Goal: Entertainment & Leisure: Browse casually

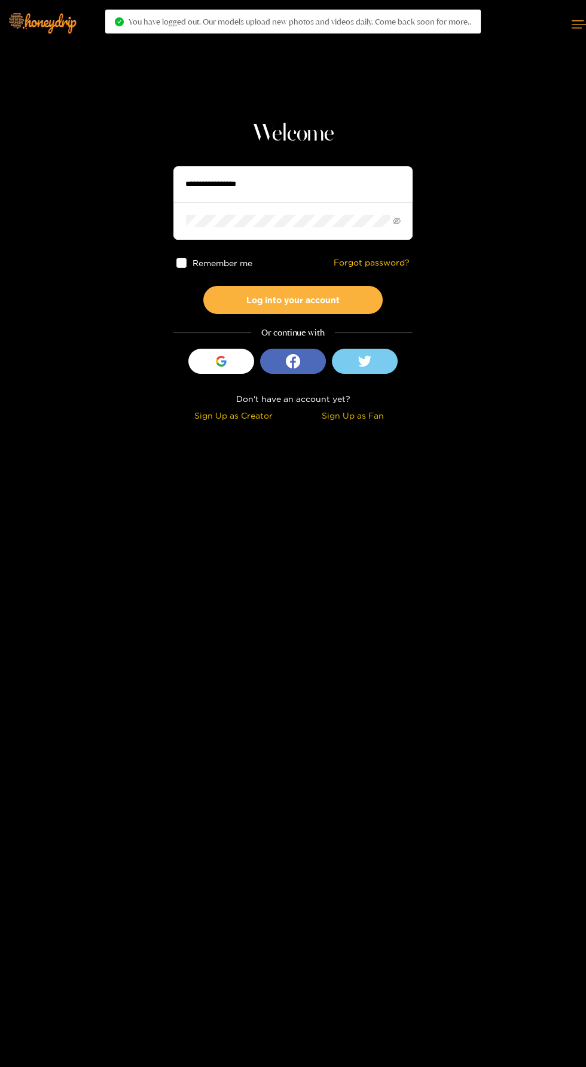
click at [331, 183] on input "text" at bounding box center [293, 184] width 239 height 36
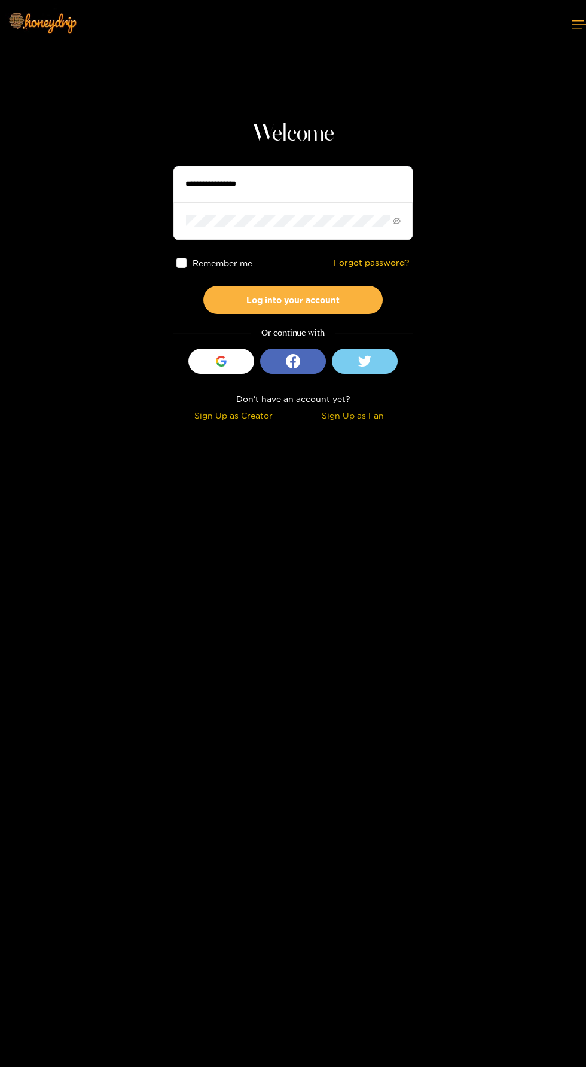
type input "***"
click at [203, 286] on button "Log into your account" at bounding box center [292, 300] width 179 height 28
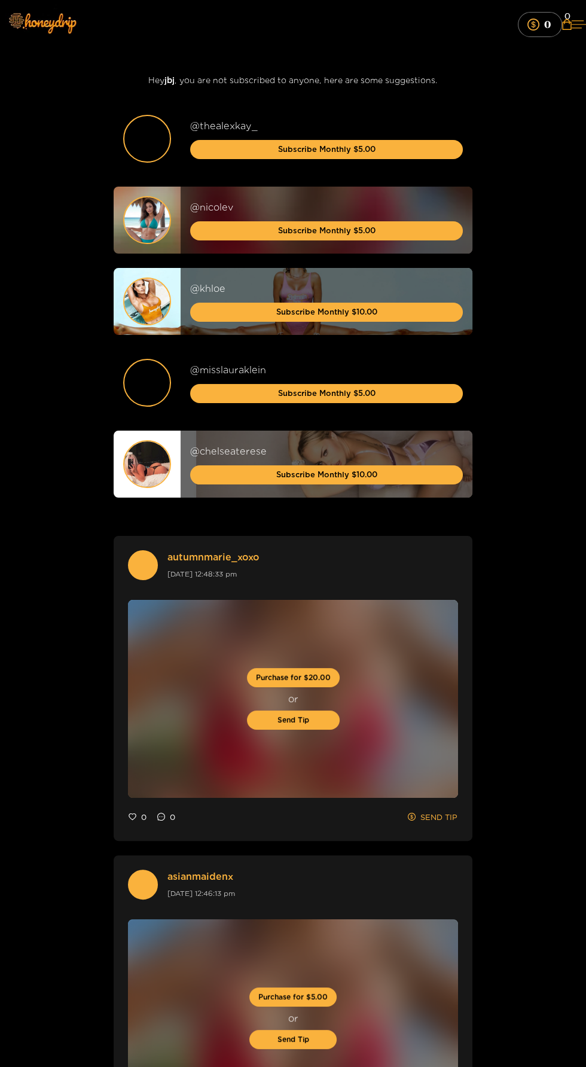
click at [572, 24] on icon at bounding box center [579, 24] width 14 height 7
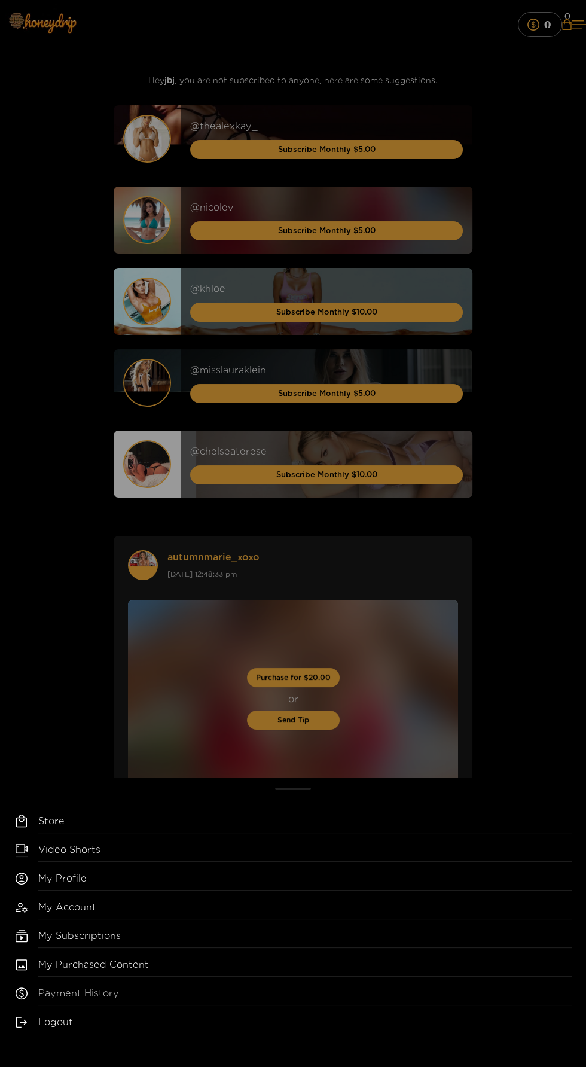
click at [117, 994] on link "Payment History" at bounding box center [305, 996] width 534 height 19
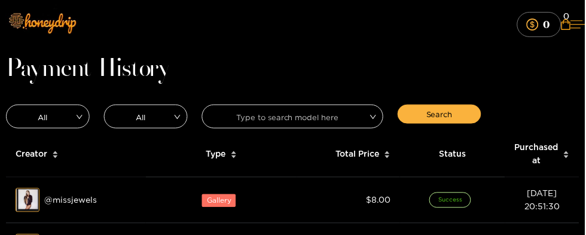
click at [572, 33] on button at bounding box center [579, 24] width 14 height 32
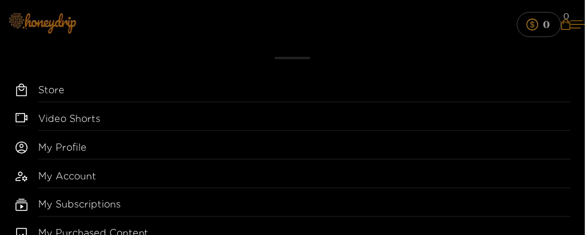
click at [90, 169] on div "My Account" at bounding box center [305, 178] width 534 height 19
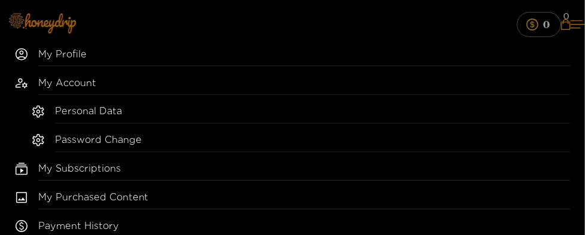
scroll to position [93, 0]
click at [75, 47] on link "My Profile" at bounding box center [305, 56] width 534 height 19
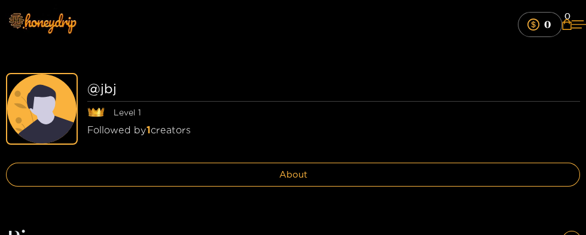
click at [172, 126] on div "Followed by 1 creators" at bounding box center [333, 130] width 493 height 14
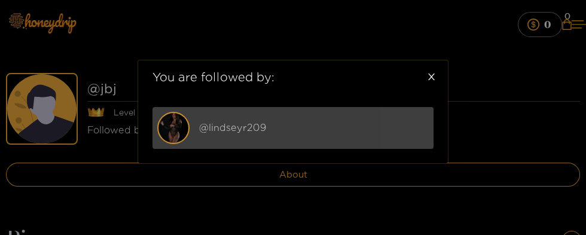
click at [246, 132] on div "@ lindseyr209" at bounding box center [314, 127] width 230 height 15
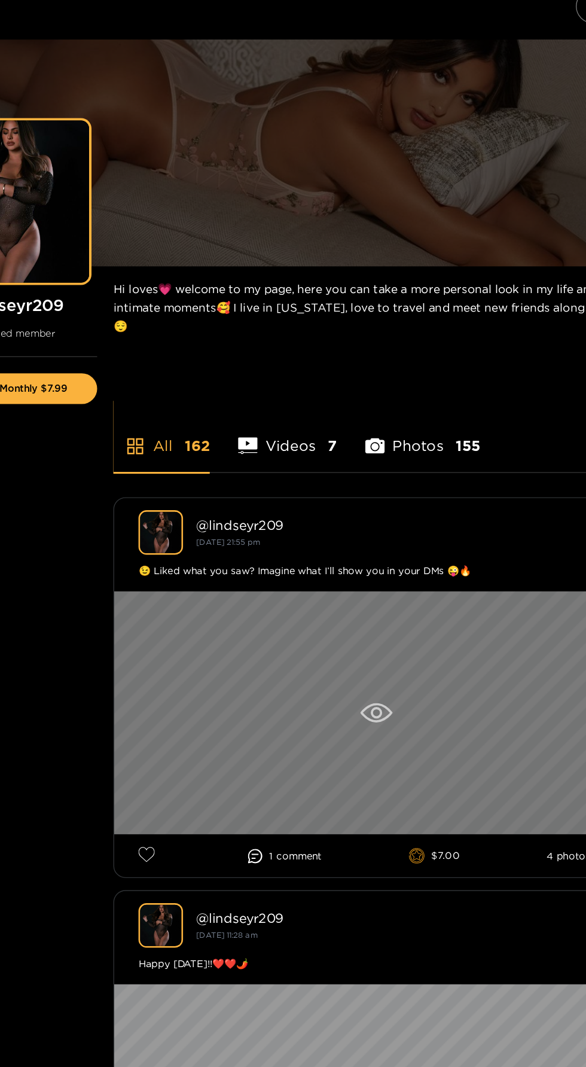
click at [407, 235] on div at bounding box center [371, 545] width 388 height 179
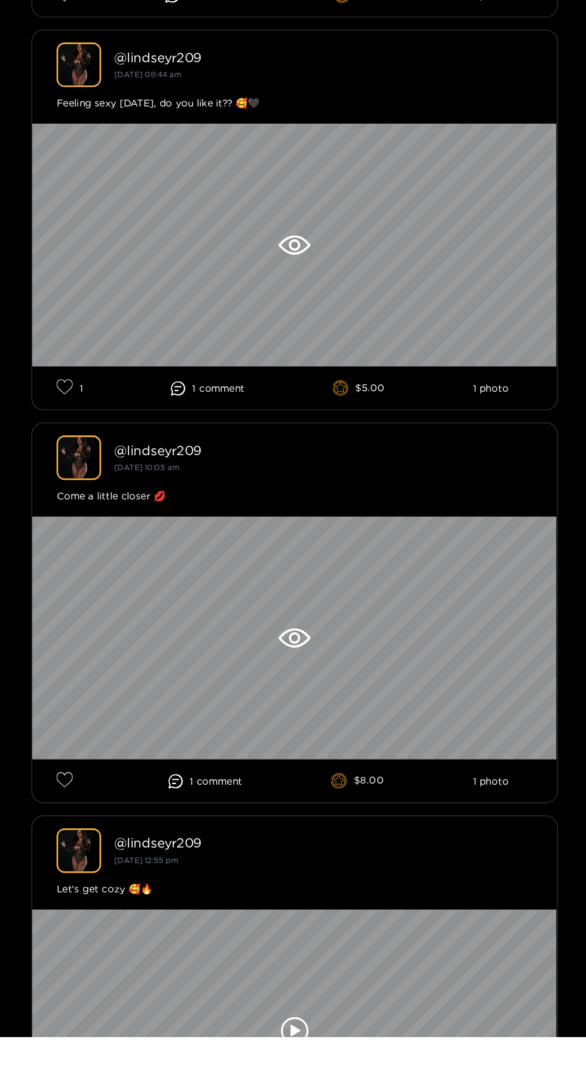
scroll to position [6452, 0]
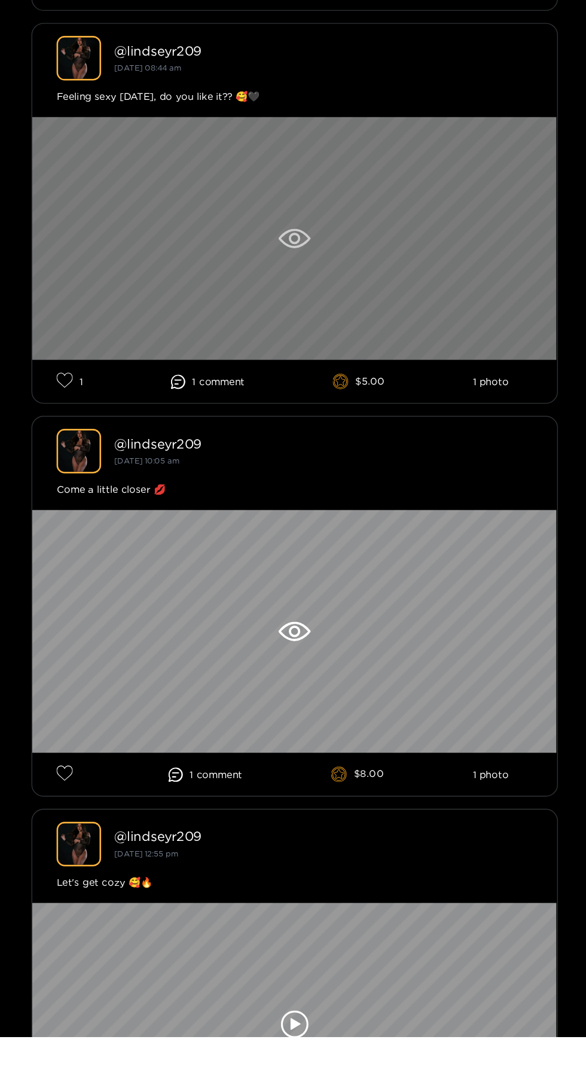
click at [422, 235] on div at bounding box center [371, 477] width 388 height 179
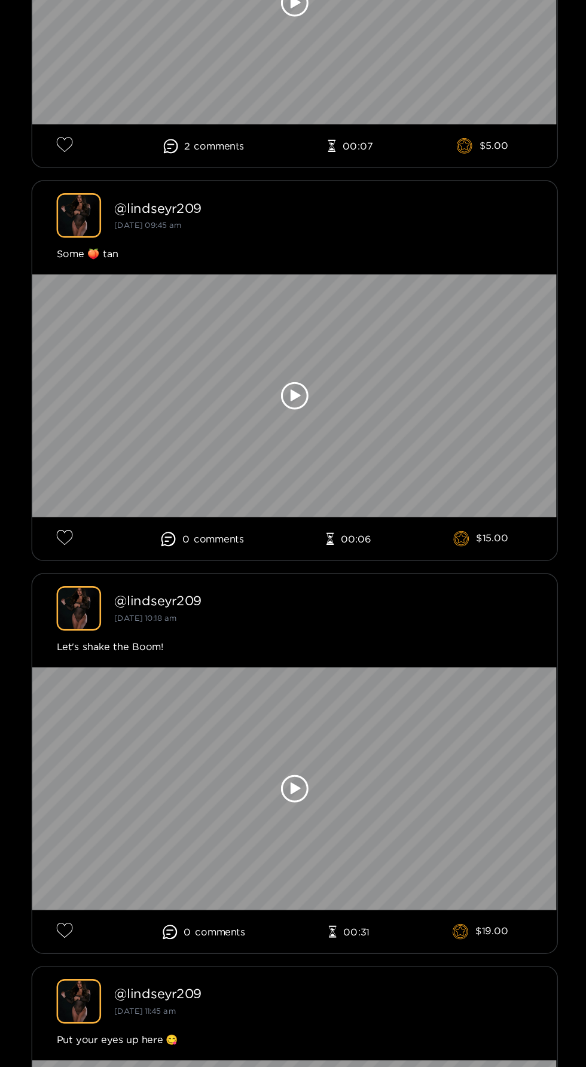
scroll to position [8531, 0]
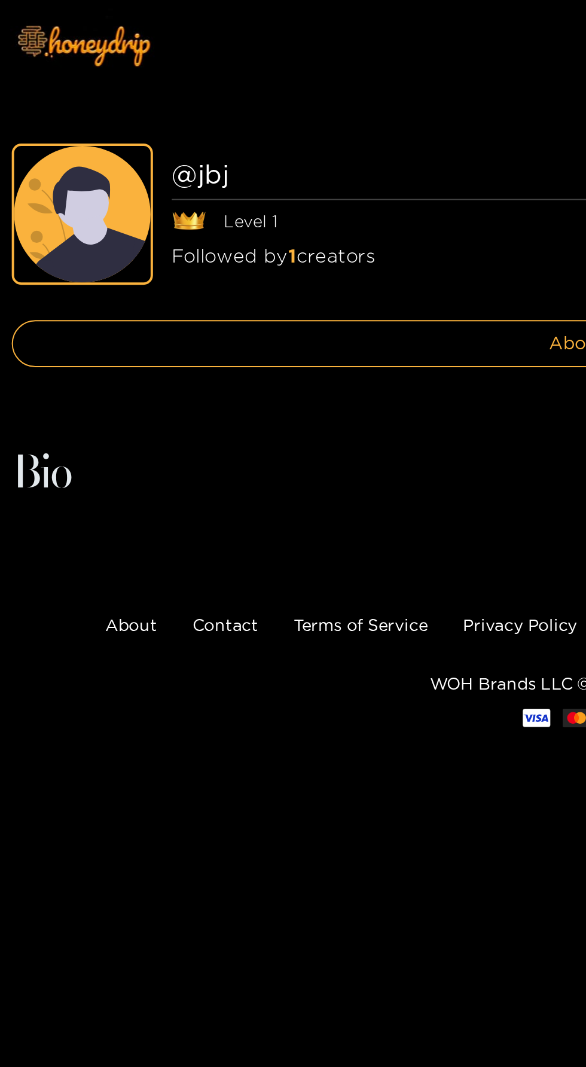
click at [169, 126] on div "Followed by 1 creators" at bounding box center [333, 130] width 493 height 14
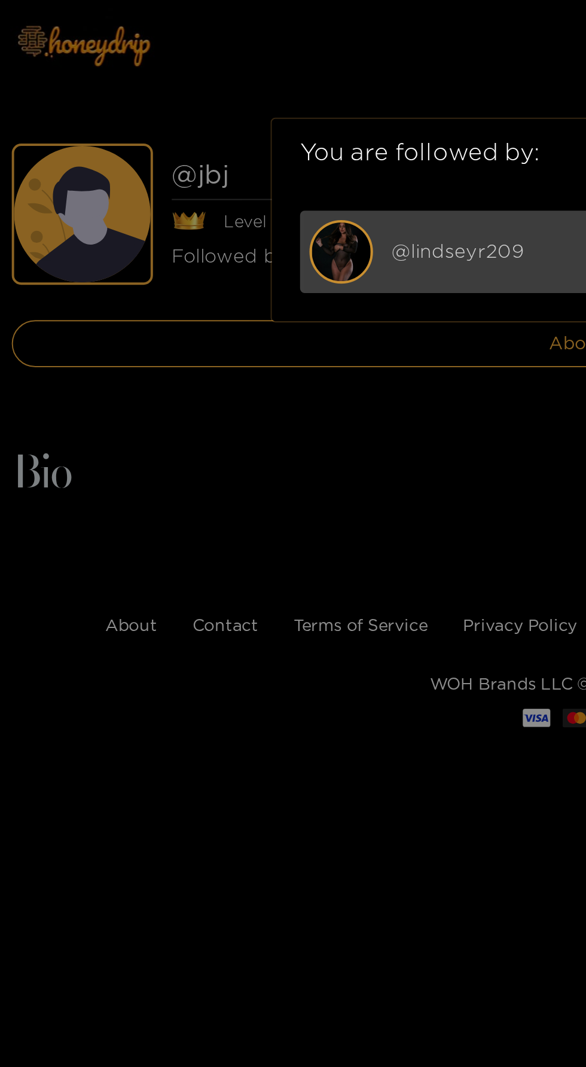
click at [222, 124] on div "@ lindseyr209" at bounding box center [314, 127] width 230 height 15
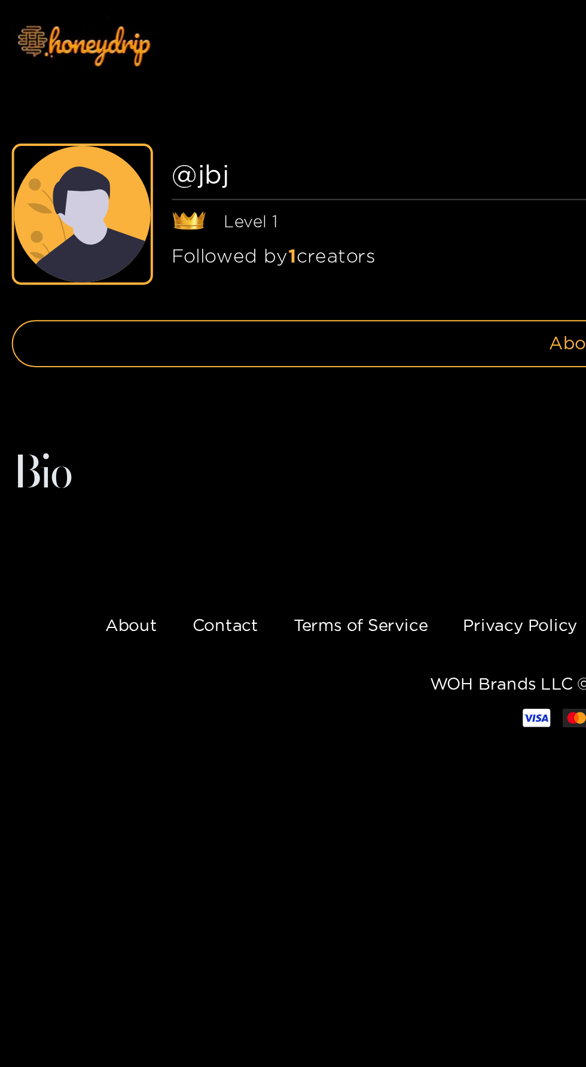
click at [169, 131] on div "Followed by 1 creators" at bounding box center [333, 130] width 493 height 14
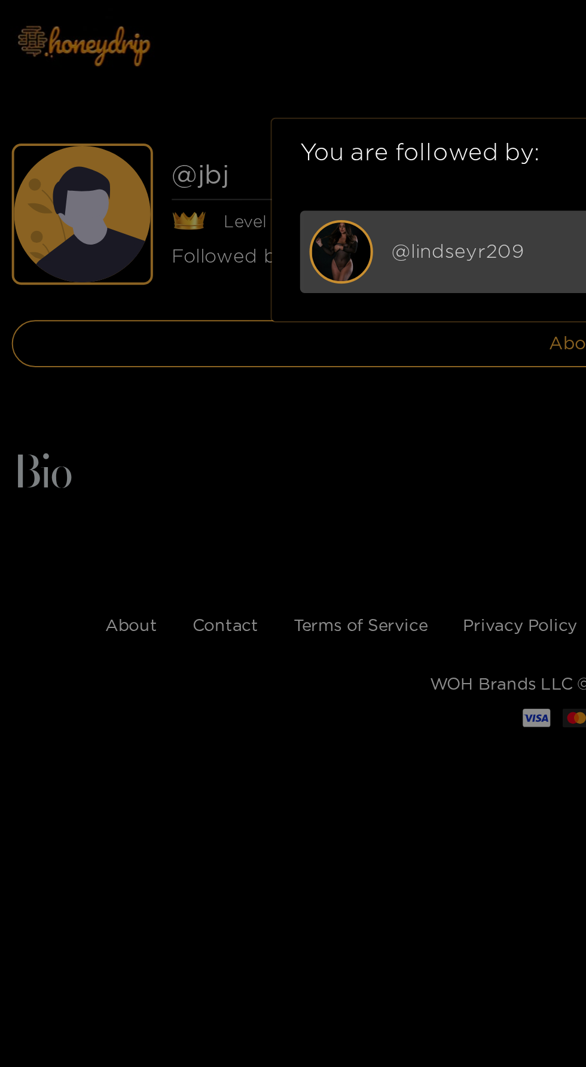
click at [234, 142] on div "@ lindseyr209" at bounding box center [293, 128] width 281 height 42
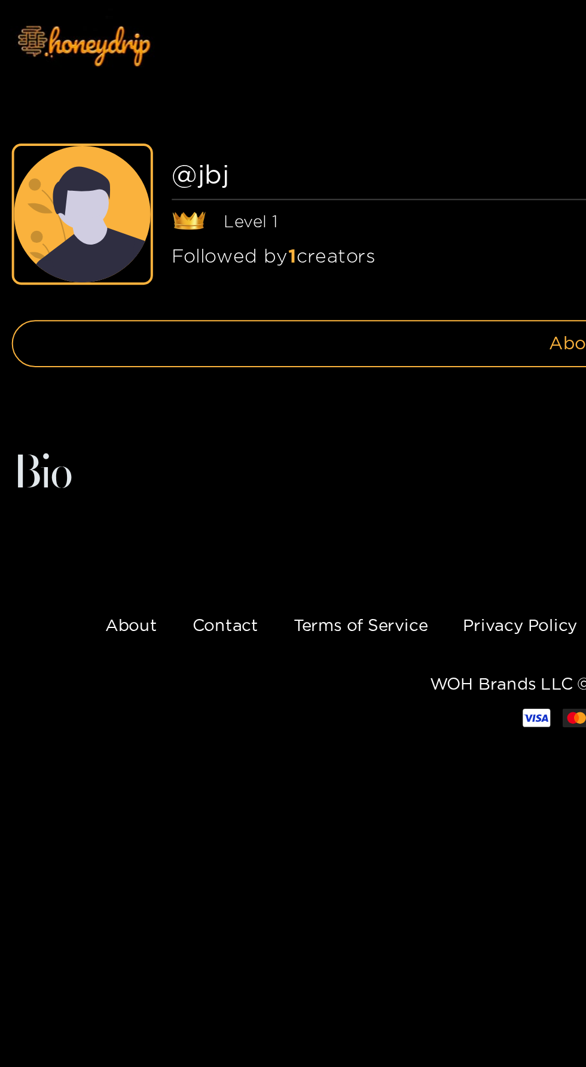
click at [226, 123] on div "Followed by 1 creators" at bounding box center [333, 130] width 493 height 14
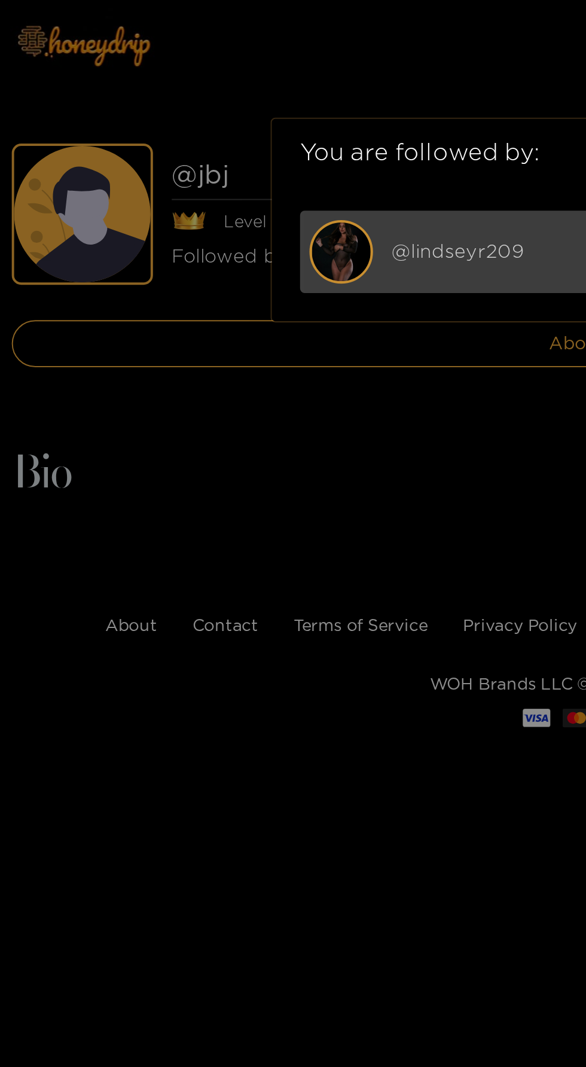
click at [175, 128] on img at bounding box center [174, 128] width 30 height 30
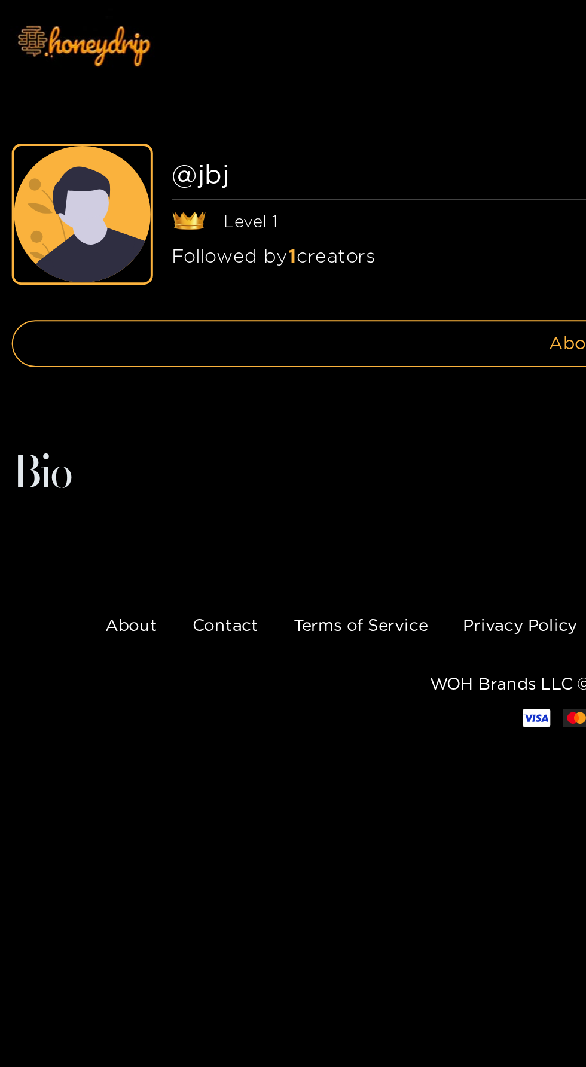
click at [176, 136] on div "Followed by 1 creators" at bounding box center [333, 130] width 493 height 14
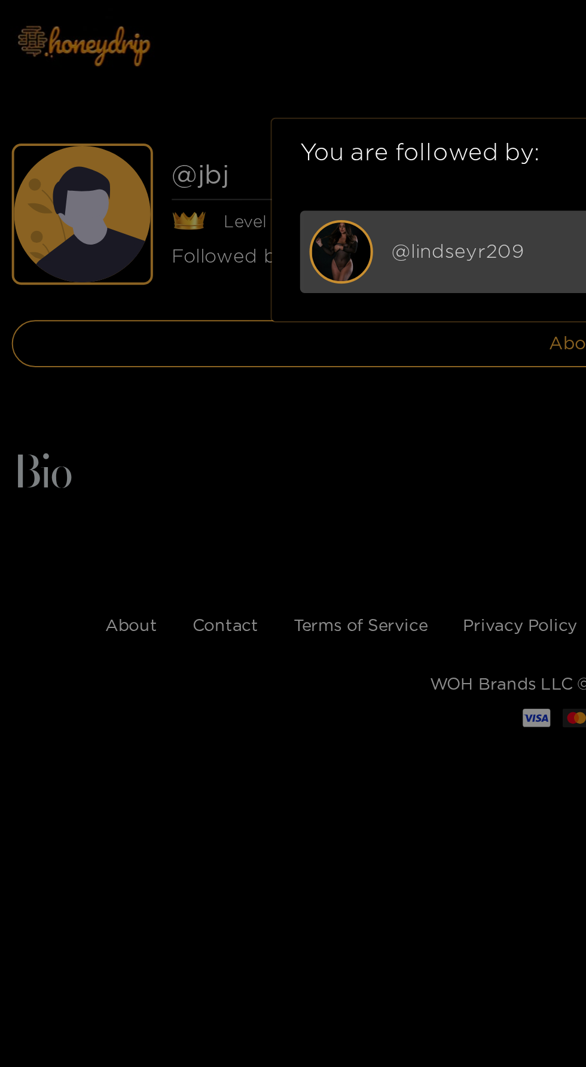
click at [179, 128] on img at bounding box center [174, 128] width 30 height 30
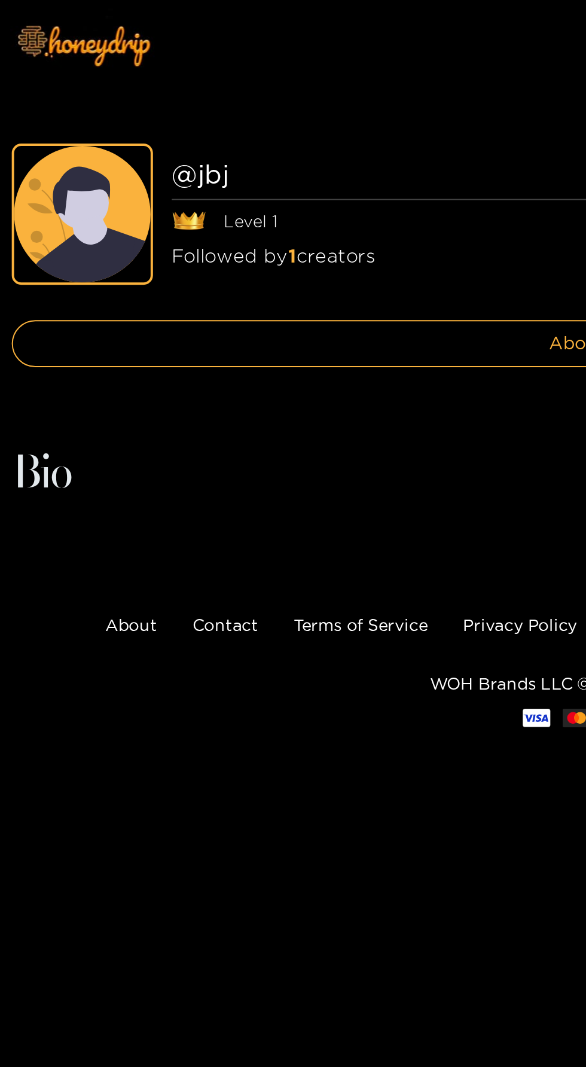
click at [197, 129] on div "Followed by 1 creators" at bounding box center [333, 130] width 493 height 14
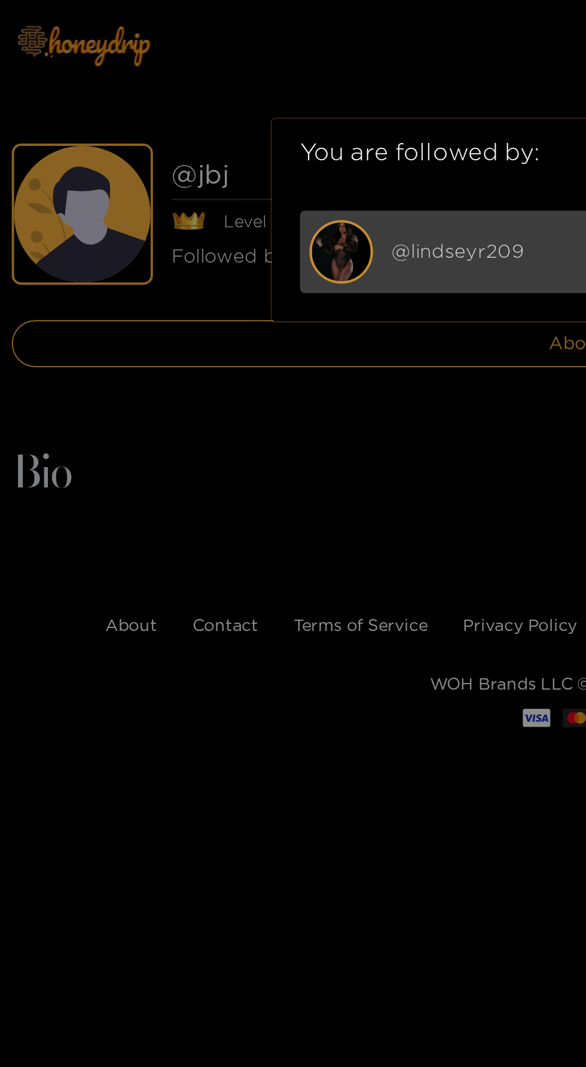
click at [255, 127] on div "@ lindseyr209" at bounding box center [314, 127] width 230 height 15
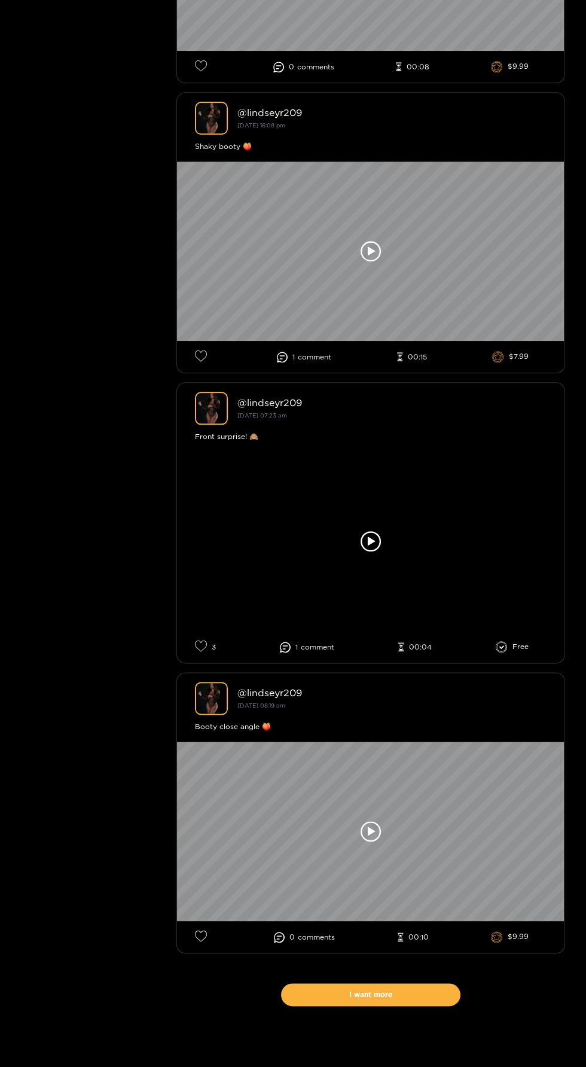
scroll to position [8445, 0]
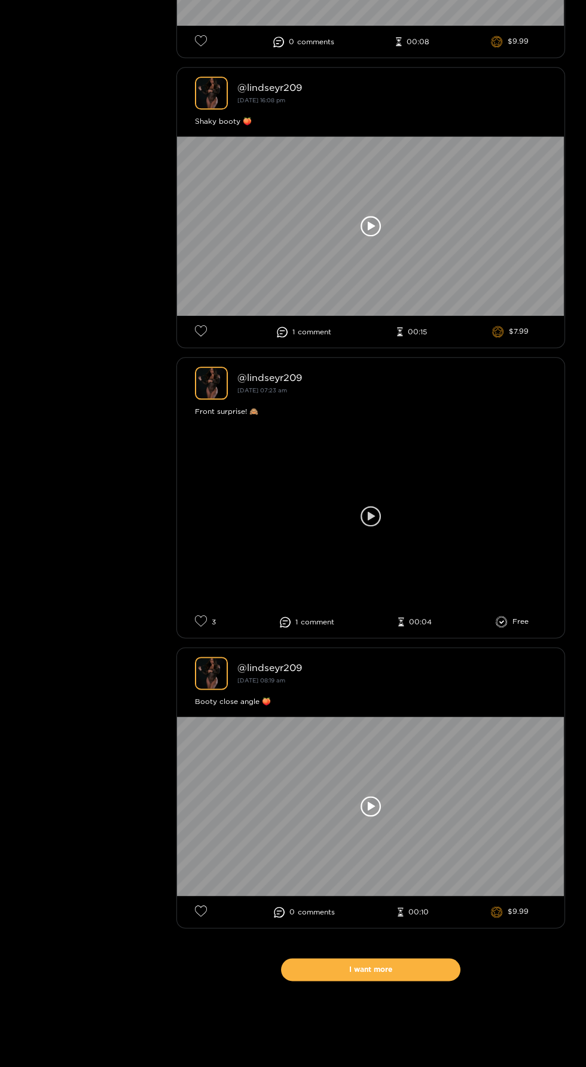
click at [479, 488] on div at bounding box center [371, 516] width 388 height 179
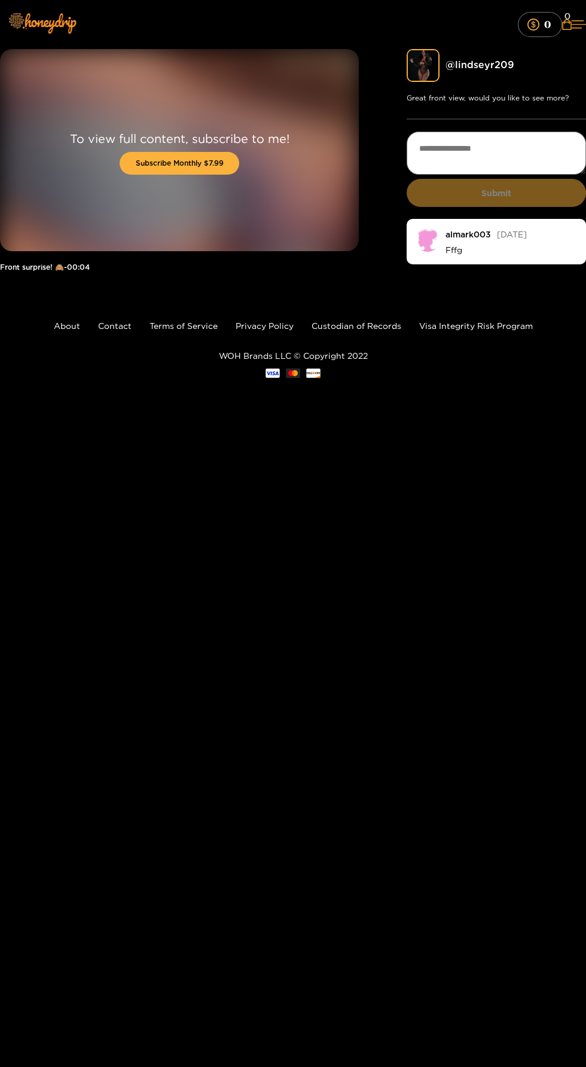
click at [293, 194] on div "To view full content, subscribe to me! Subscribe Monthly $7.99" at bounding box center [179, 150] width 359 height 202
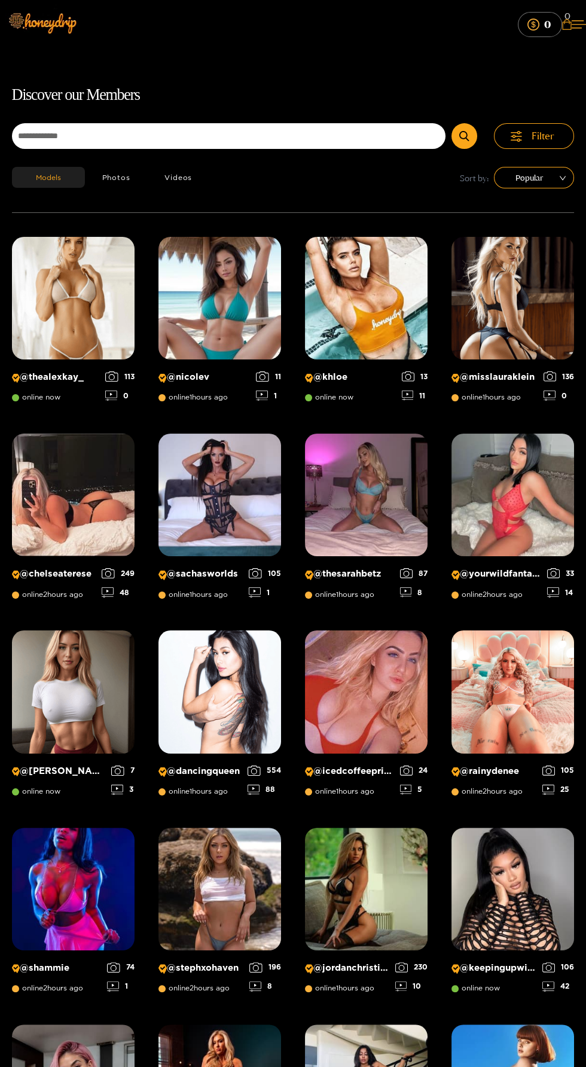
click at [565, 16] on span "0" at bounding box center [568, 17] width 6 height 14
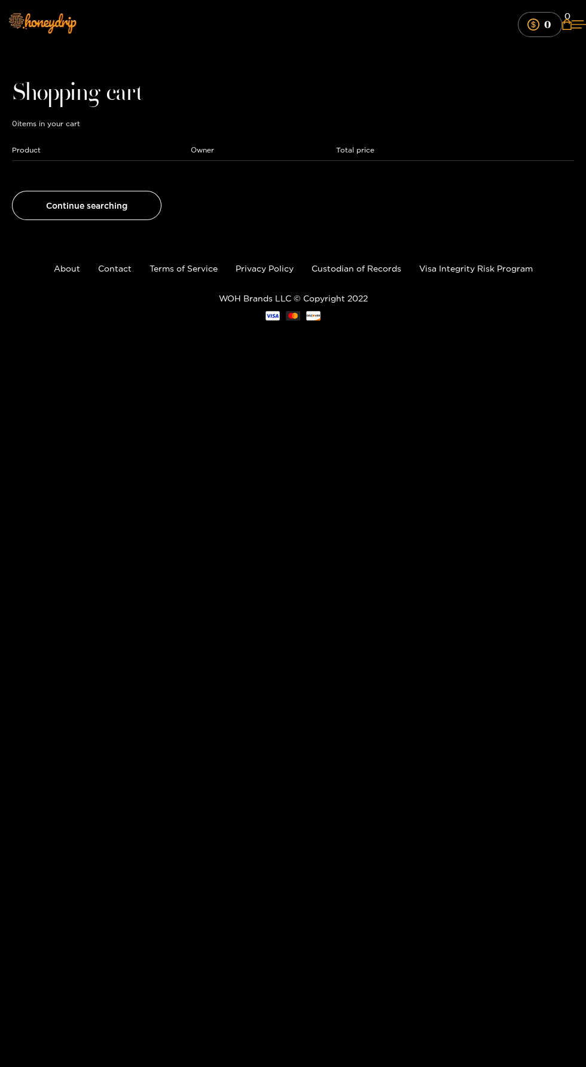
click at [380, 725] on body "Home Feed Video Shorts Discover Messages Notifications 0 0 0 videos discover me…" at bounding box center [293, 533] width 586 height 1067
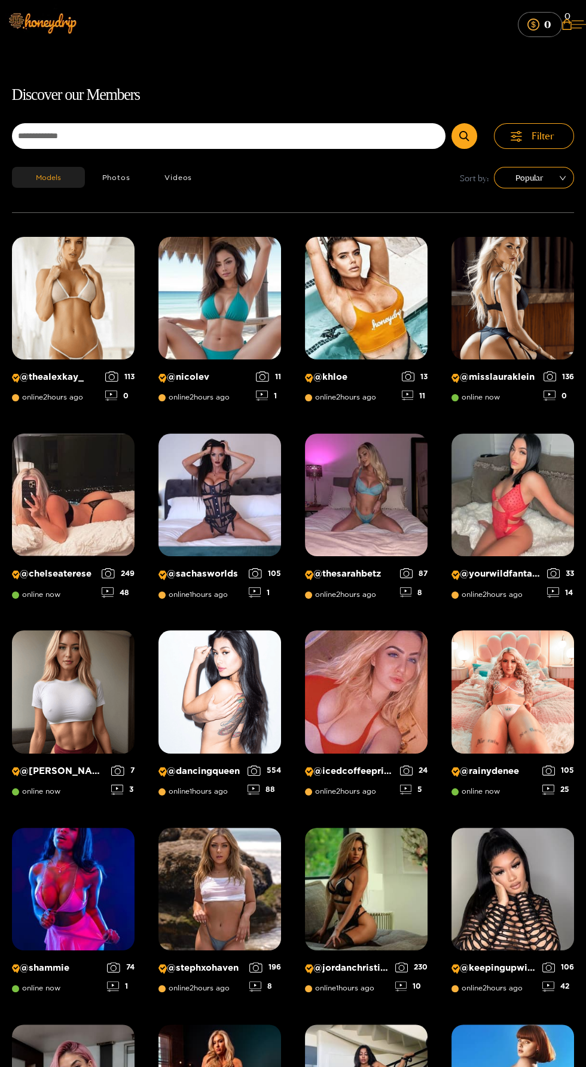
click at [572, 24] on icon at bounding box center [579, 24] width 14 height 7
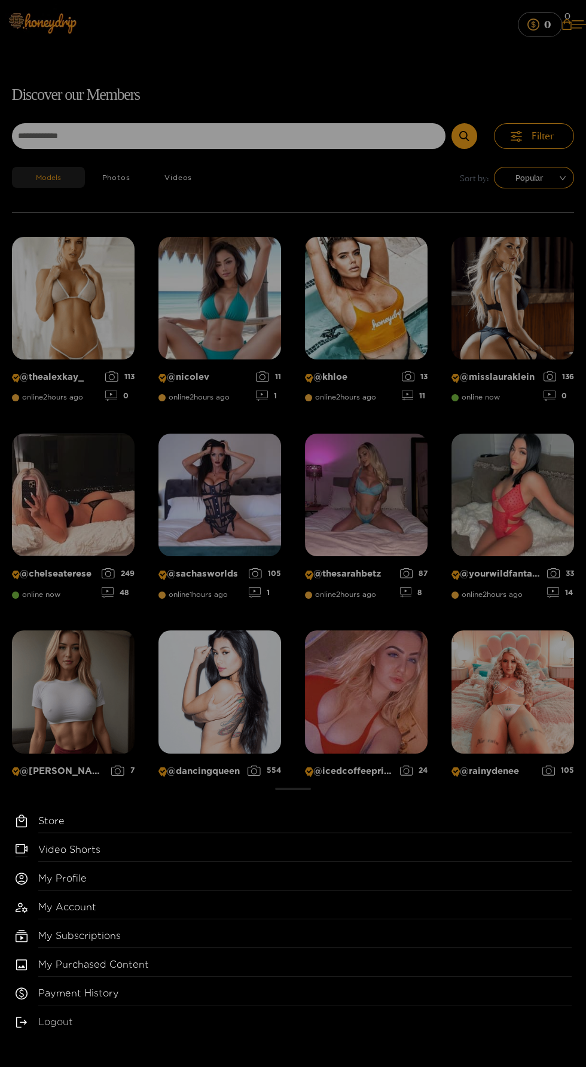
click at [72, 1025] on link "Logout" at bounding box center [305, 1024] width 534 height 19
